Goal: Information Seeking & Learning: Find specific fact

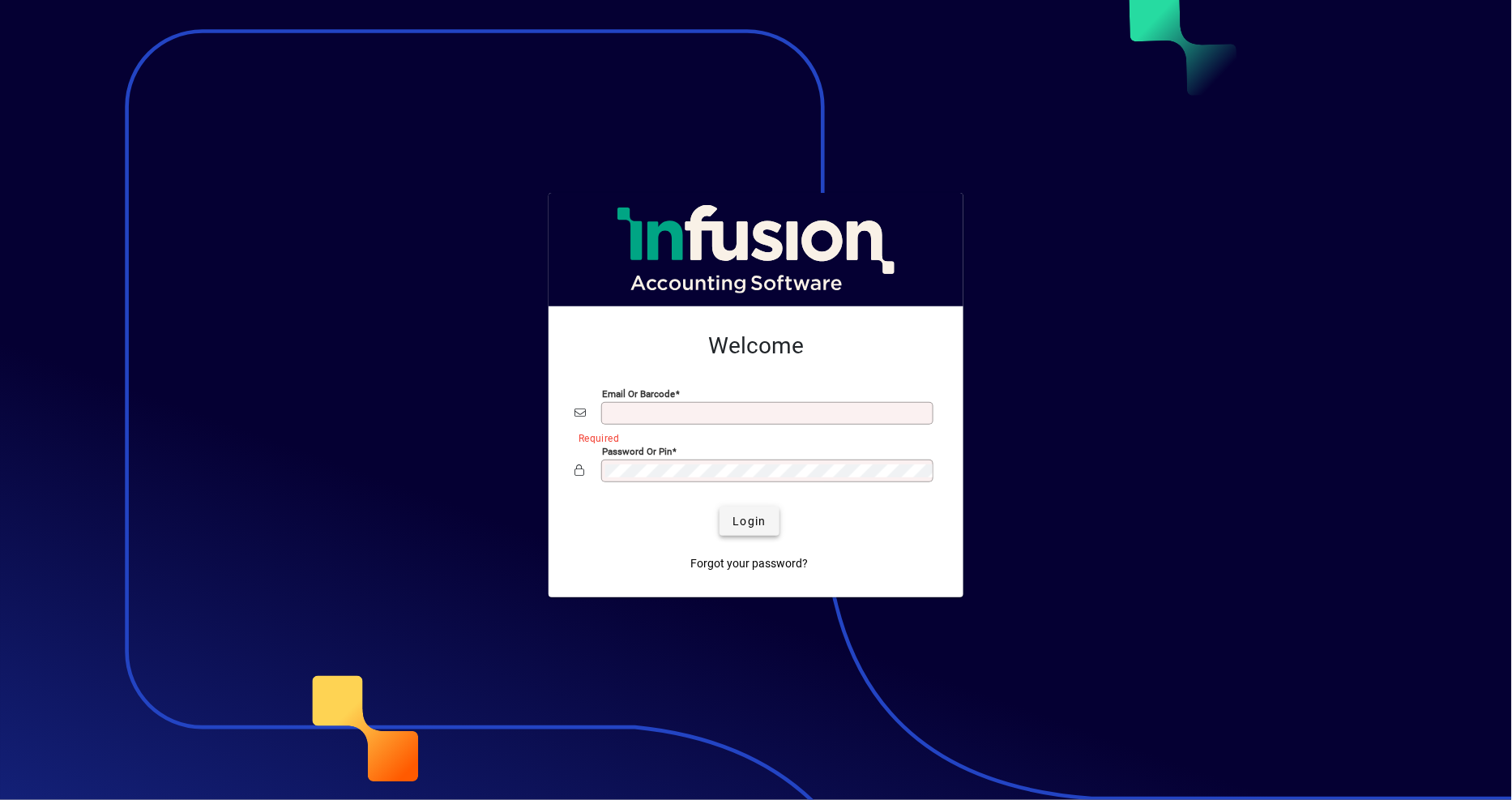
type input "**********"
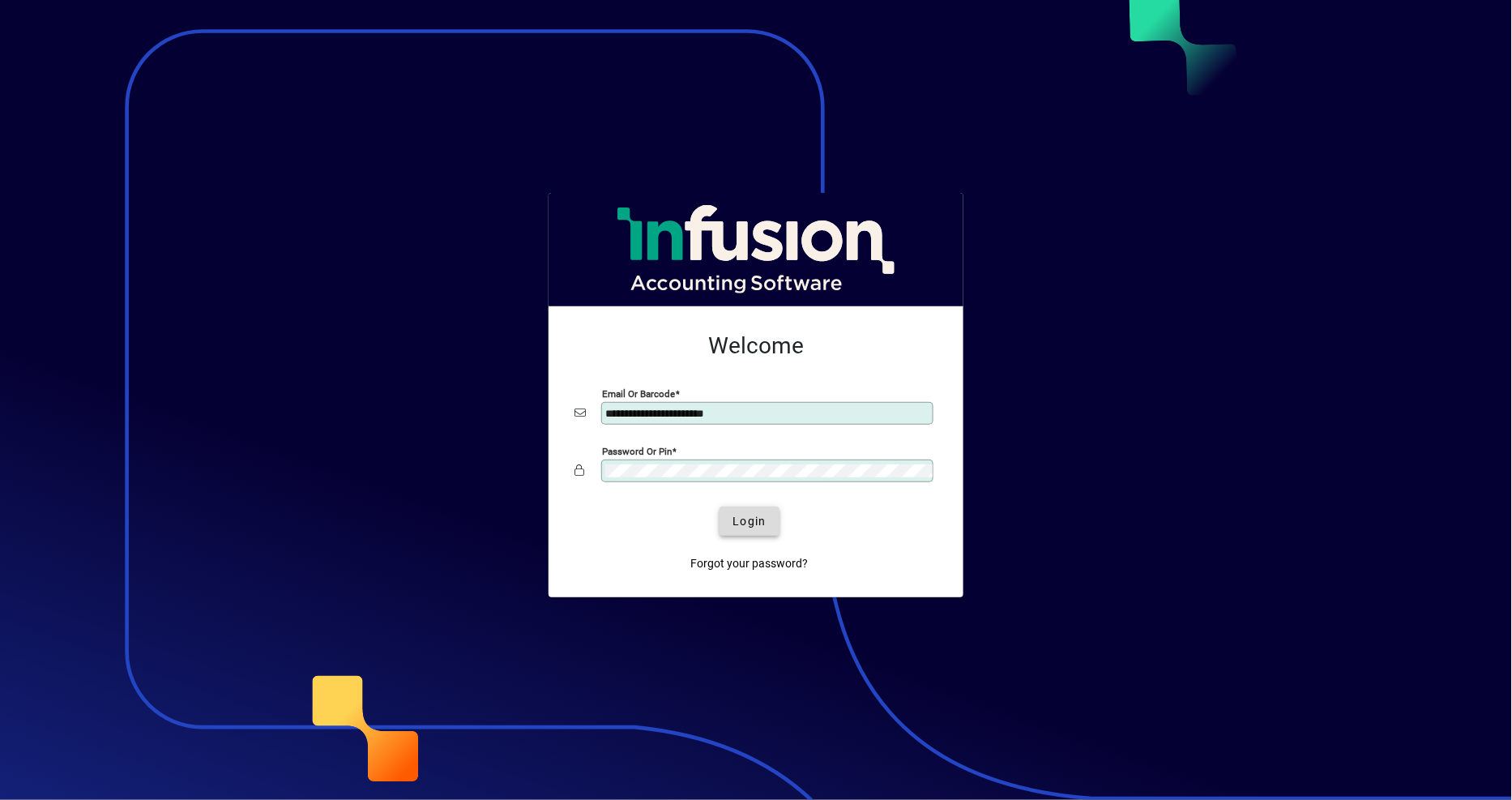
click at [765, 525] on span "Login" at bounding box center [749, 521] width 34 height 17
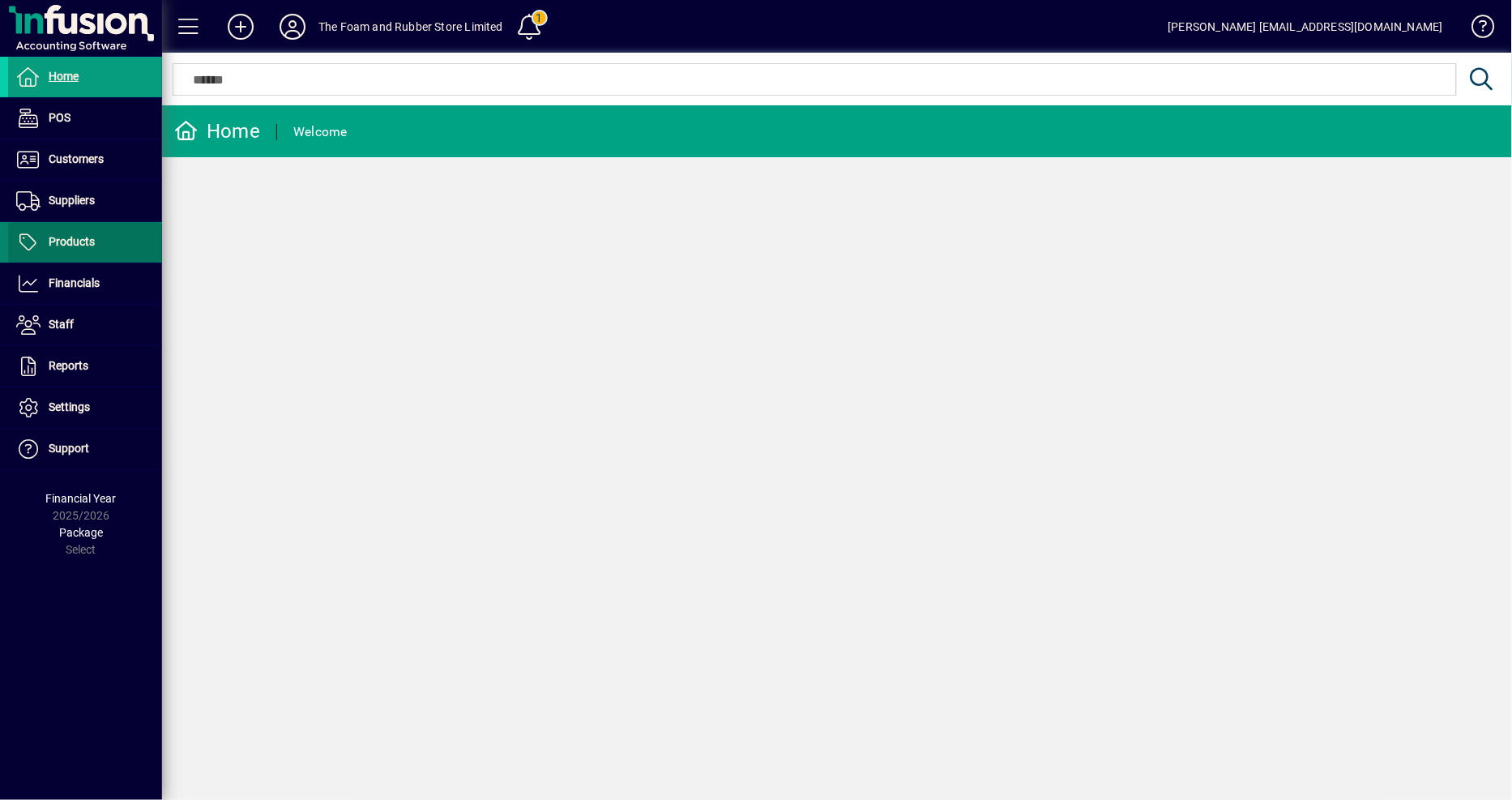
click at [111, 238] on span at bounding box center [85, 242] width 154 height 38
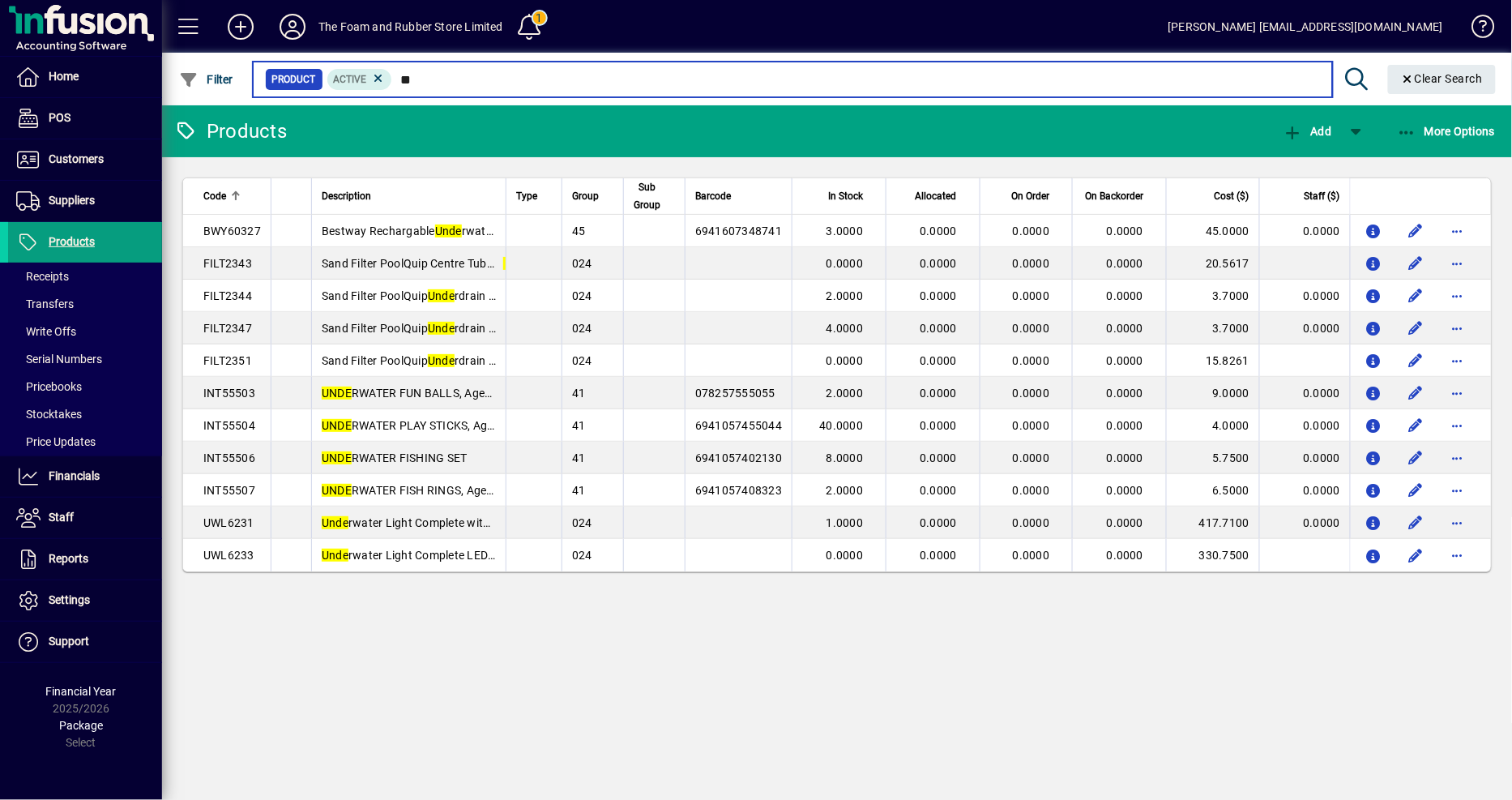
type input "*"
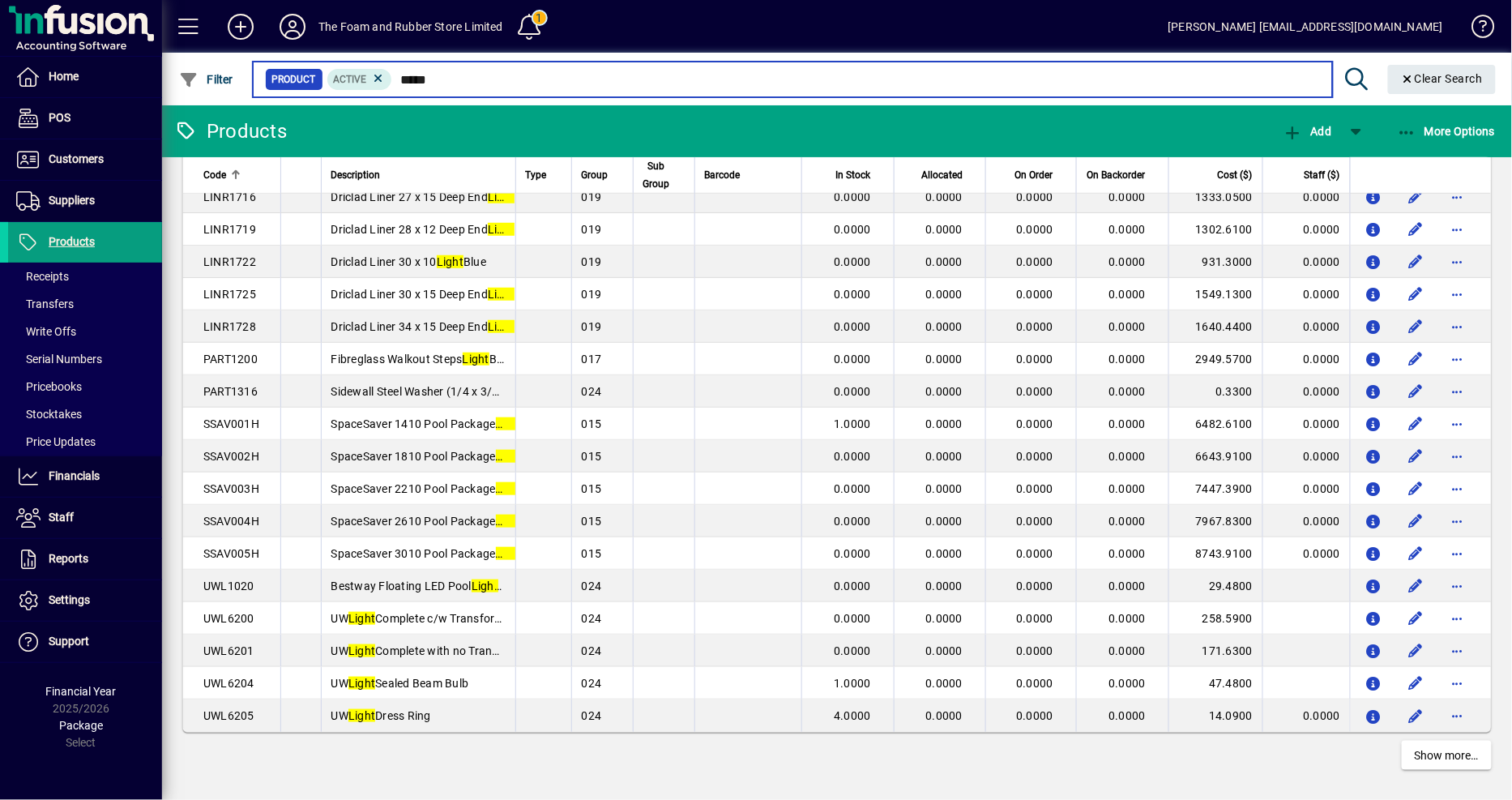
scroll to position [2730, 0]
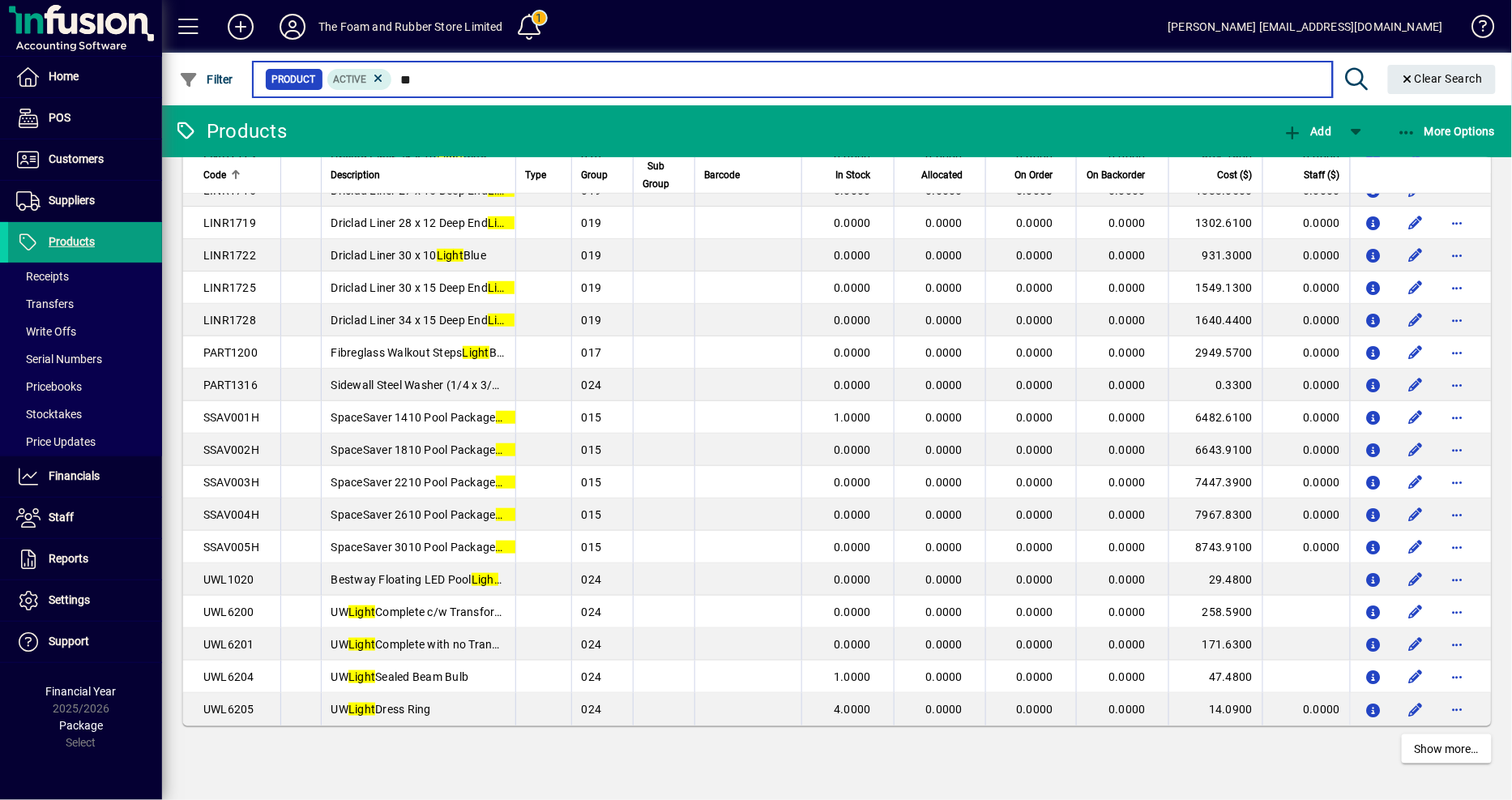
type input "*"
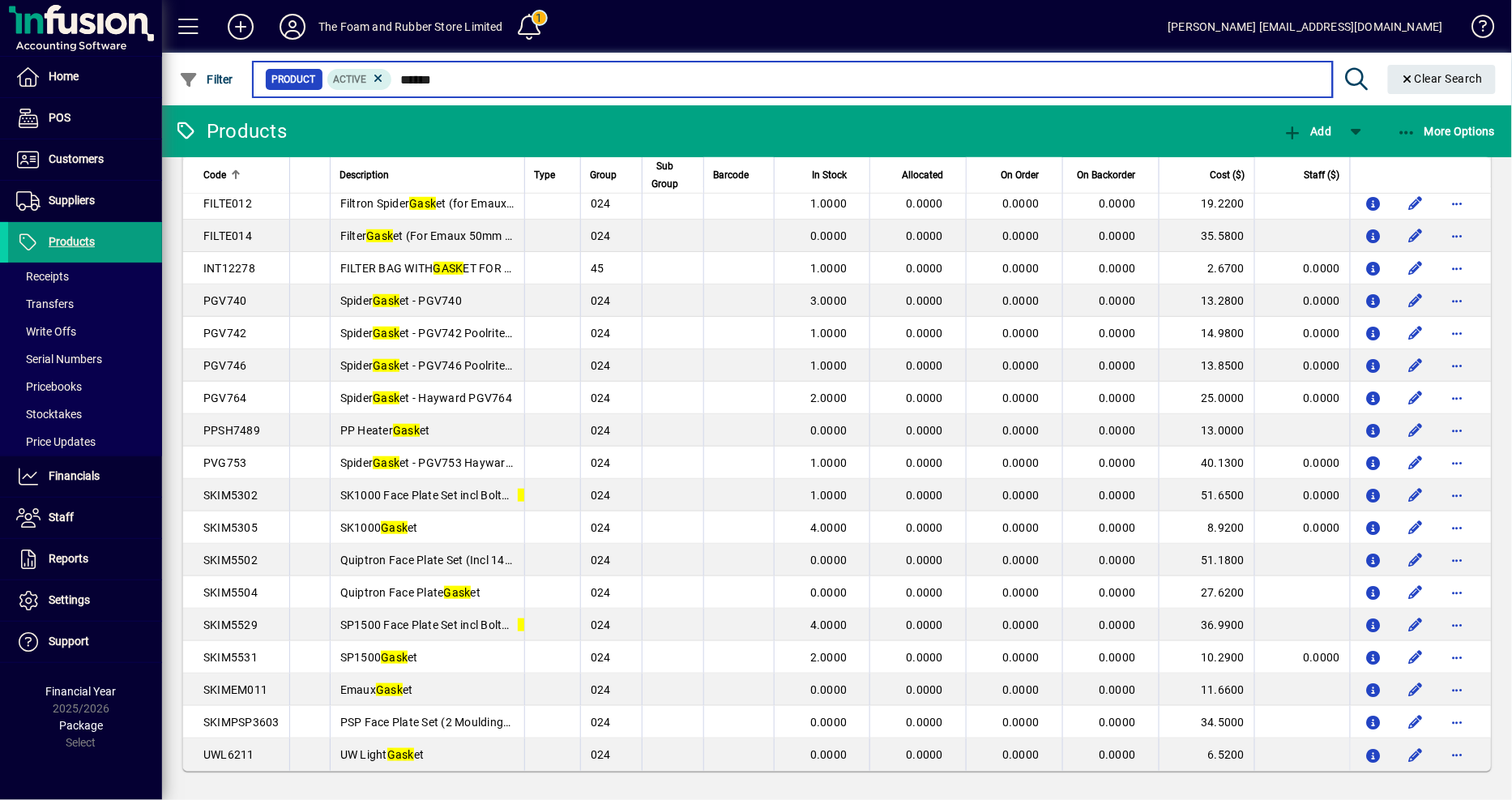
scroll to position [417, 0]
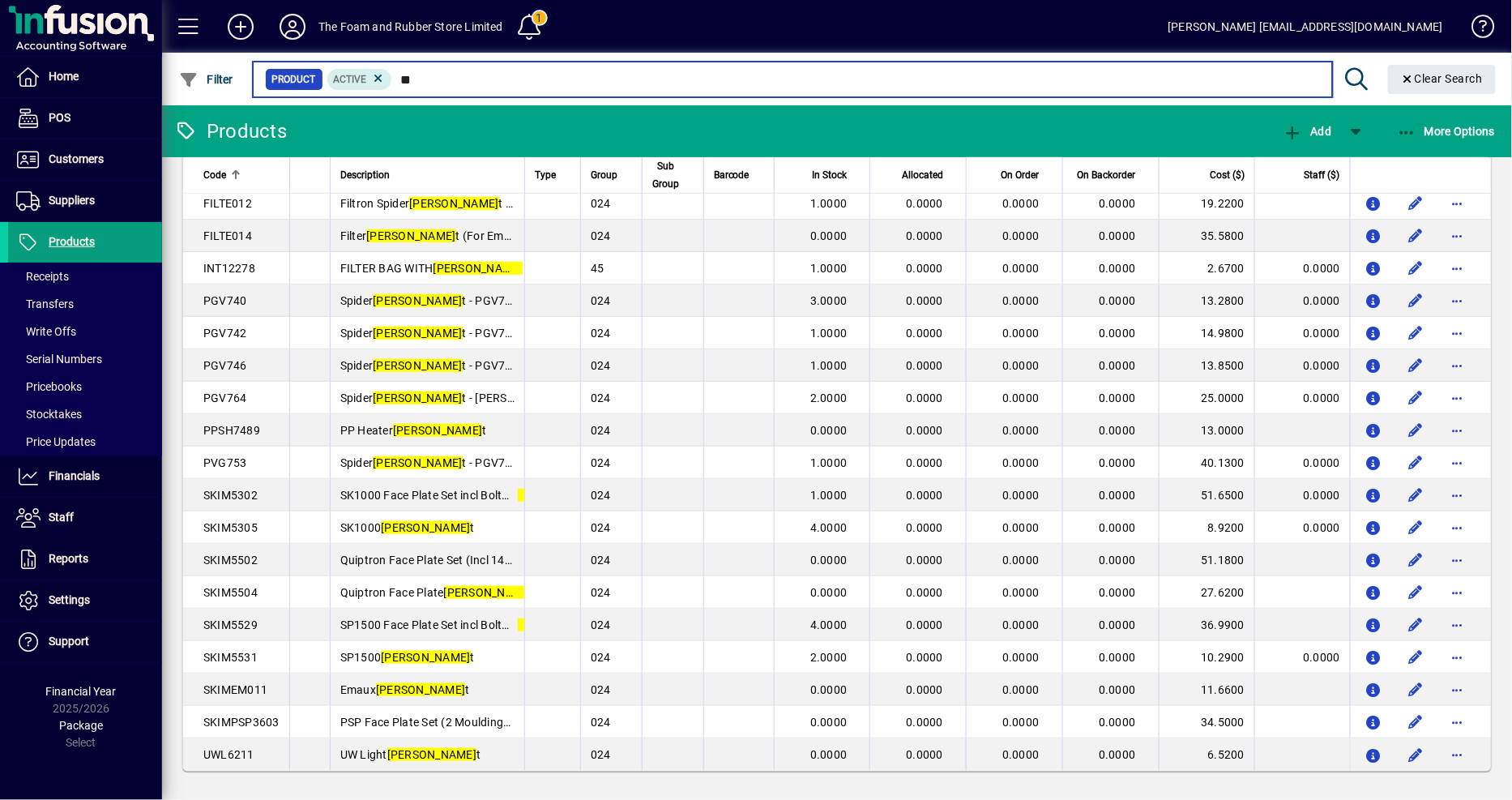
type input "*"
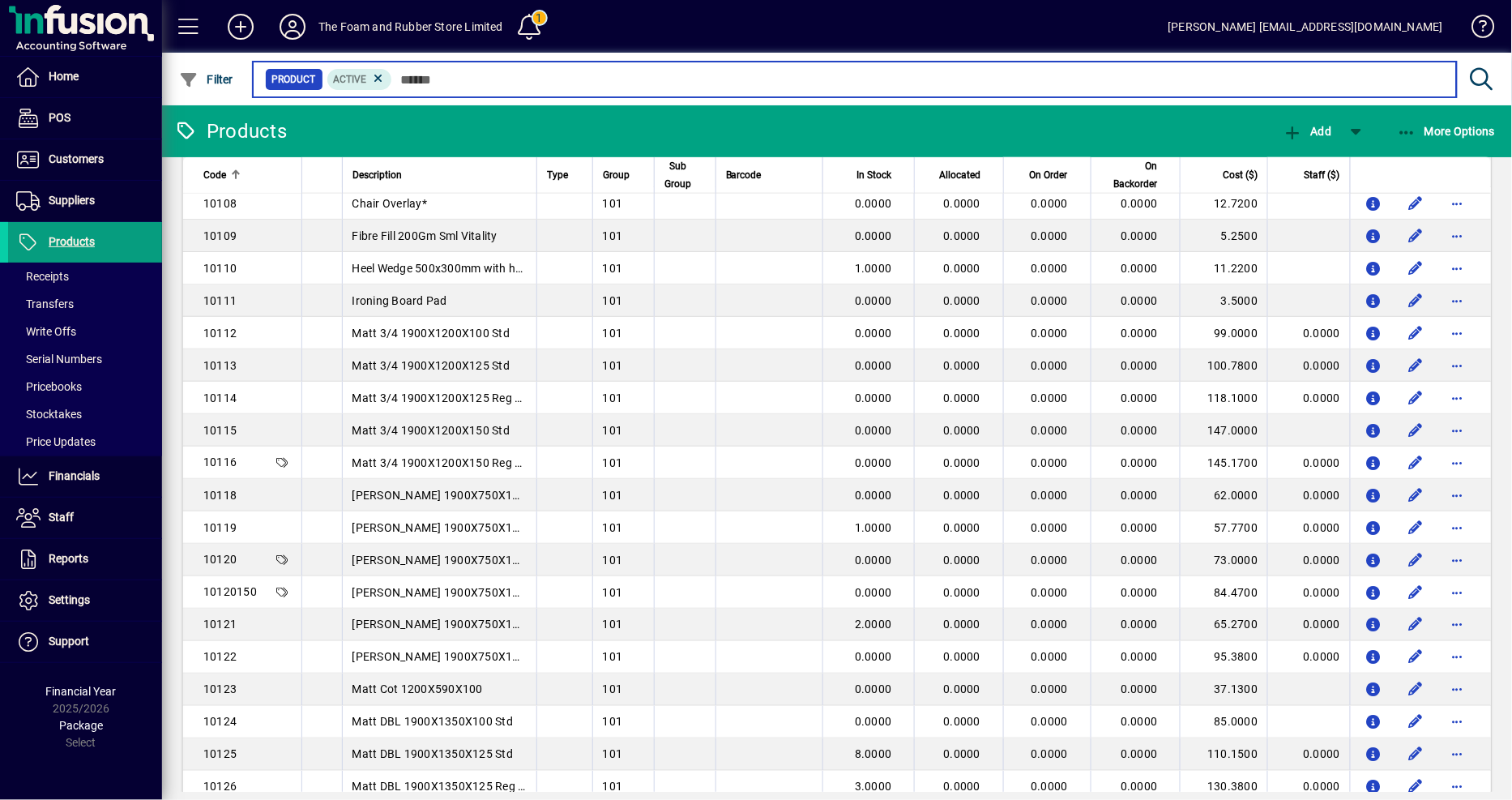
scroll to position [2730, 0]
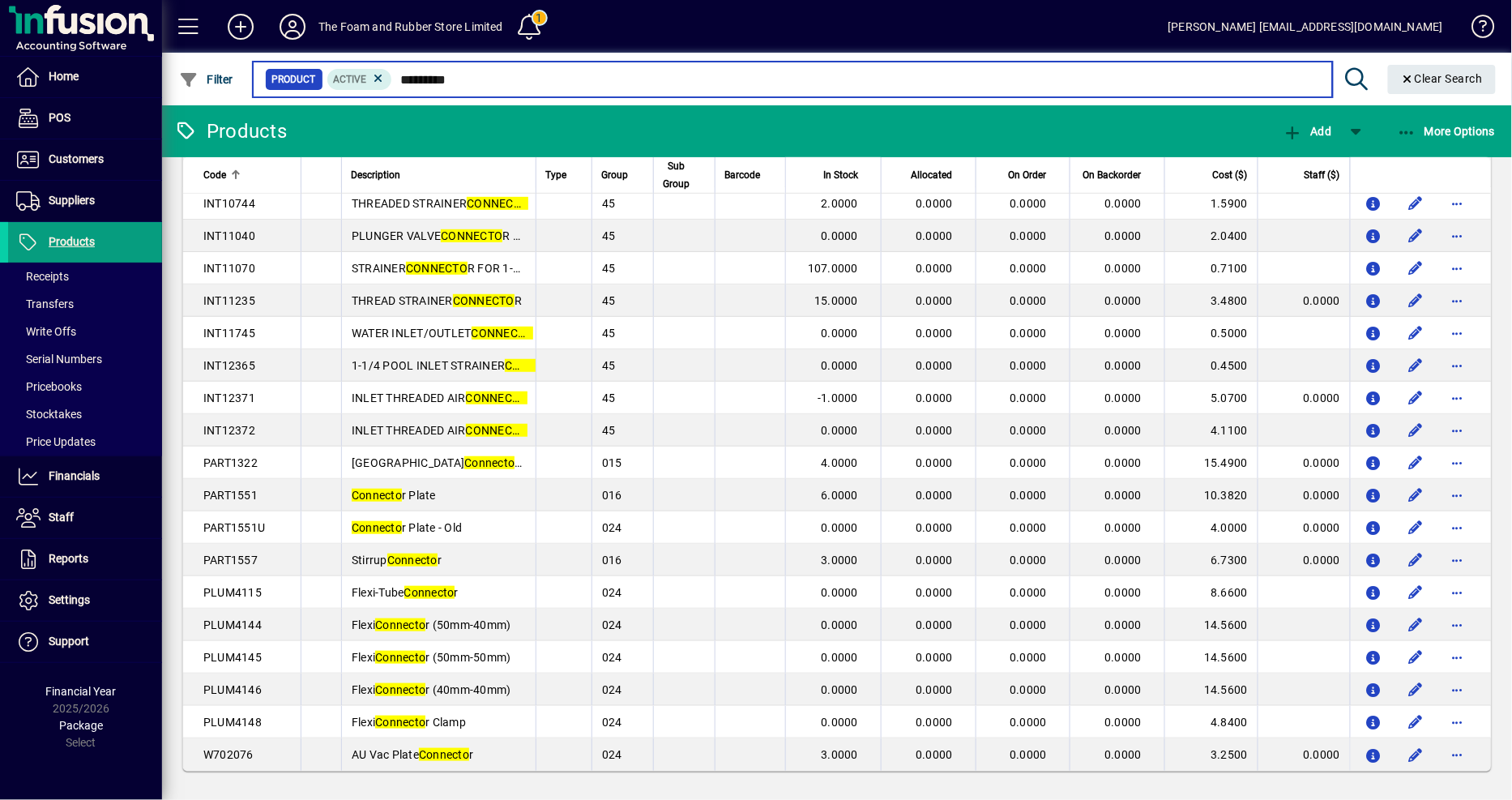
scroll to position [351, 0]
type input "*********"
